Goal: Task Accomplishment & Management: Manage account settings

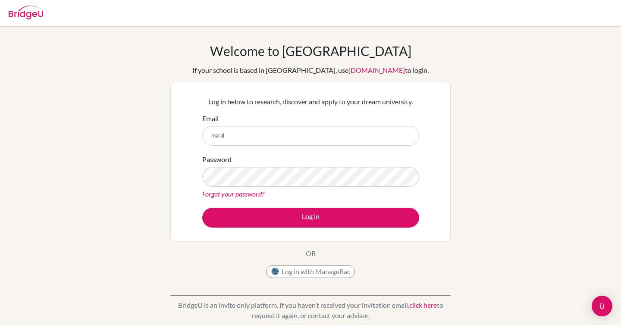
type input "maralmaya.s@asu.edu.mn"
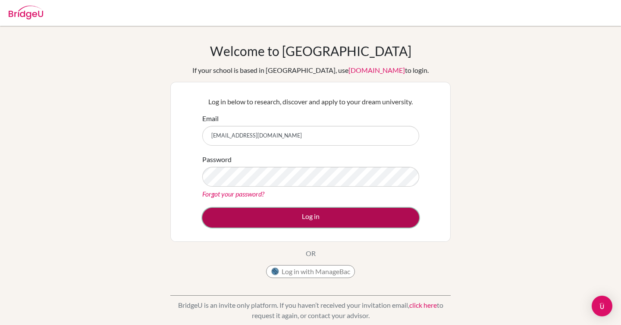
click at [318, 213] on button "Log in" at bounding box center [310, 218] width 217 height 20
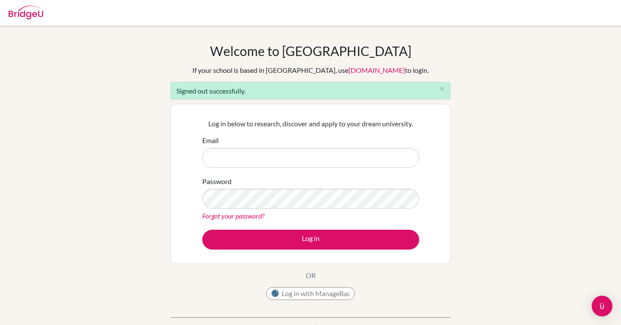
type input "[EMAIL_ADDRESS][DOMAIN_NAME]"
drag, startPoint x: 285, startPoint y: 158, endPoint x: 188, endPoint y: 156, distance: 96.5
click at [188, 156] on div "Log in below to research, discover and apply to your dream university. Email ma…" at bounding box center [310, 184] width 280 height 160
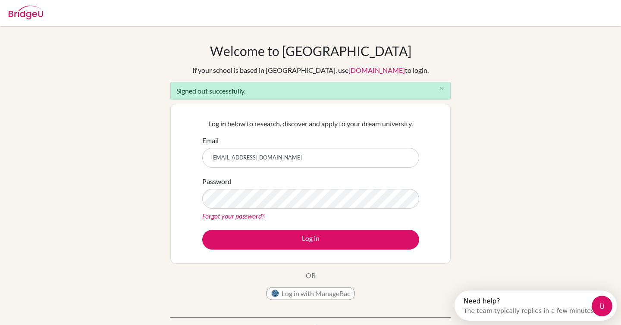
type input "[EMAIL_ADDRESS][DOMAIN_NAME]"
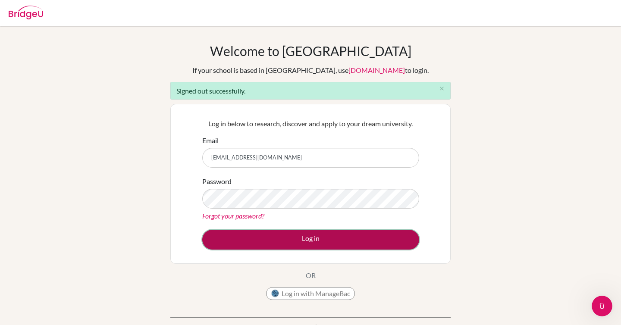
click at [219, 239] on button "Log in" at bounding box center [310, 240] width 217 height 20
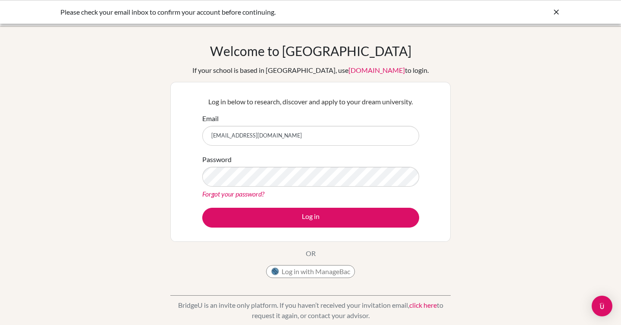
click at [202, 208] on button "Log in" at bounding box center [310, 218] width 217 height 20
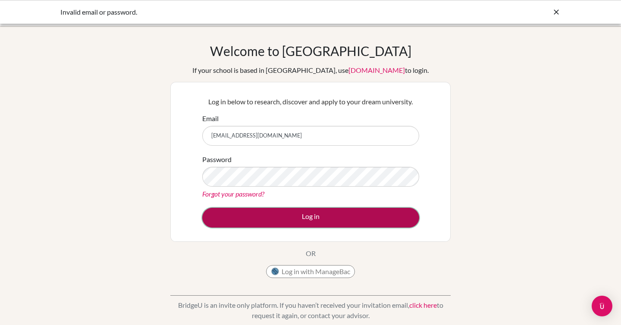
click at [302, 220] on button "Log in" at bounding box center [310, 218] width 217 height 20
